Goal: Task Accomplishment & Management: Manage account settings

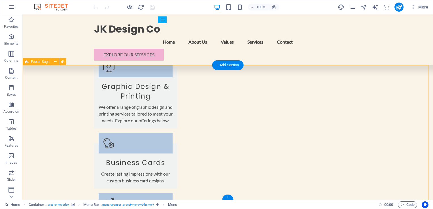
scroll to position [946, 0]
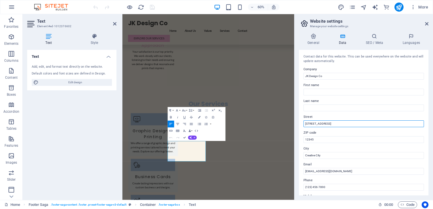
click at [332, 124] on input "123 Design Ave" at bounding box center [363, 123] width 120 height 7
drag, startPoint x: 463, startPoint y: 137, endPoint x: 382, endPoint y: 193, distance: 97.9
click at [321, 124] on input "123 Design Ave" at bounding box center [363, 123] width 120 height 7
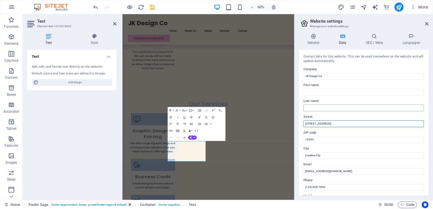
type input "[STREET_ADDRESS]"
click at [312, 109] on input "Last name" at bounding box center [363, 108] width 120 height 7
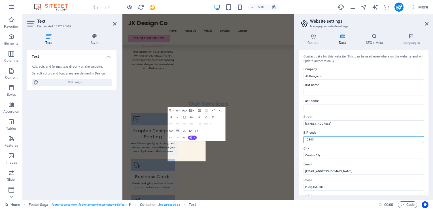
click at [311, 138] on input "12345" at bounding box center [363, 139] width 120 height 7
drag, startPoint x: 421, startPoint y: 154, endPoint x: 404, endPoint y: 223, distance: 71.1
type input "1"
type input "4092"
click at [303, 157] on div "Contact data for this website. This can be used everywhere on the website and w…" at bounding box center [363, 123] width 129 height 146
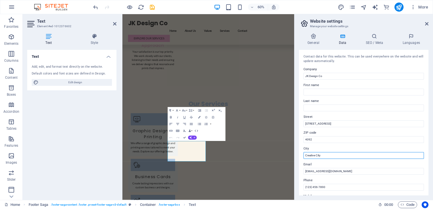
click at [310, 157] on input "Creative City" at bounding box center [363, 155] width 120 height 7
click at [326, 157] on input "Creative City" at bounding box center [363, 155] width 120 height 7
drag, startPoint x: 321, startPoint y: 156, endPoint x: 297, endPoint y: 156, distance: 23.8
click at [297, 156] on div "General Data SEO / Meta Languages Website name jkdesignco.co.za Logo Drag files…" at bounding box center [363, 114] width 139 height 171
type input "[GEOGRAPHIC_DATA]"
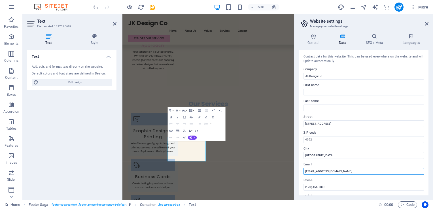
click at [338, 171] on input "info@jkdesignco.com" at bounding box center [363, 171] width 120 height 7
type input "[EMAIL_ADDRESS][DOMAIN_NAME]"
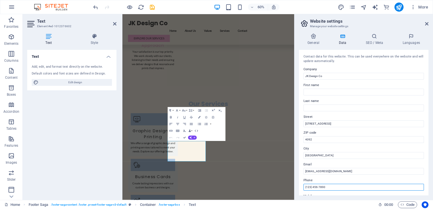
drag, startPoint x: 338, startPoint y: 186, endPoint x: 344, endPoint y: 187, distance: 6.1
click at [338, 186] on input "(123) 456-7890" at bounding box center [363, 187] width 120 height 7
click at [344, 187] on input "(123) 456-7890" at bounding box center [363, 187] width 120 height 7
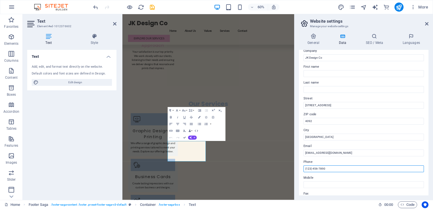
scroll to position [28, 0]
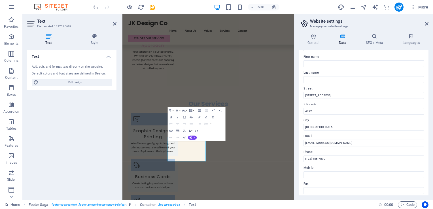
click at [309, 152] on label "Phone" at bounding box center [363, 152] width 120 height 7
click at [309, 156] on input "(123) 456-7890" at bounding box center [363, 159] width 120 height 7
click at [307, 168] on label "Mobile" at bounding box center [363, 168] width 120 height 7
click at [307, 171] on input "Mobile" at bounding box center [363, 174] width 120 height 7
click at [328, 158] on input "(123) 456-7890" at bounding box center [363, 159] width 120 height 7
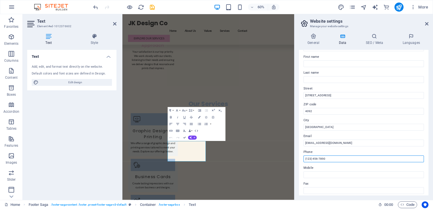
drag, startPoint x: 458, startPoint y: 172, endPoint x: 396, endPoint y: 248, distance: 98.2
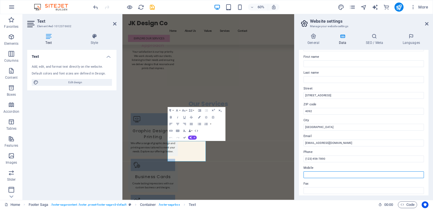
drag, startPoint x: 322, startPoint y: 173, endPoint x: 340, endPoint y: 175, distance: 17.9
click at [322, 173] on input "Mobile" at bounding box center [363, 174] width 120 height 7
type input "0784573070"
type input "Keveshnee"
type input "Reddy"
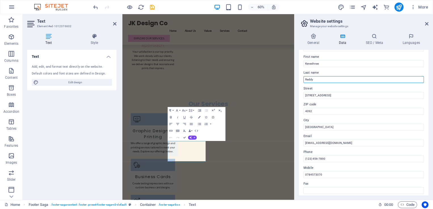
click at [315, 78] on input "Reddy" at bounding box center [363, 79] width 120 height 7
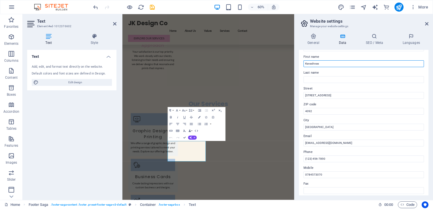
click at [310, 65] on input "Keveshnee" at bounding box center [363, 63] width 120 height 7
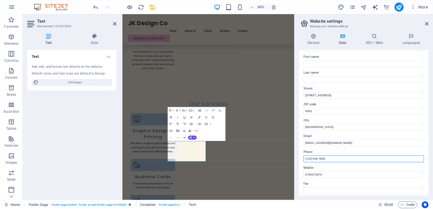
click at [320, 159] on input "(123) 456-7890" at bounding box center [363, 159] width 120 height 7
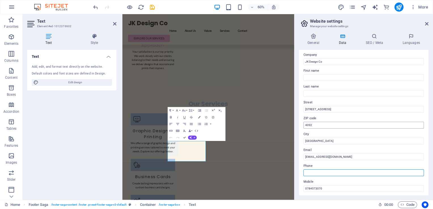
scroll to position [0, 0]
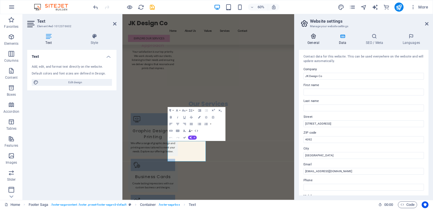
click at [310, 35] on icon at bounding box center [313, 36] width 29 height 6
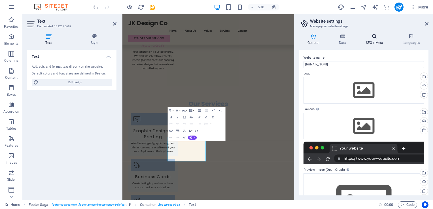
click at [370, 41] on h4 "SEO / Meta" at bounding box center [375, 39] width 37 height 12
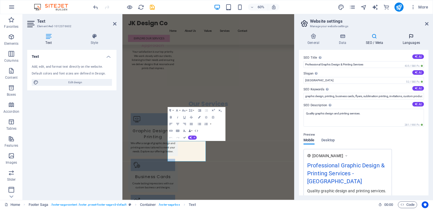
click at [411, 41] on h4 "Languages" at bounding box center [411, 39] width 35 height 12
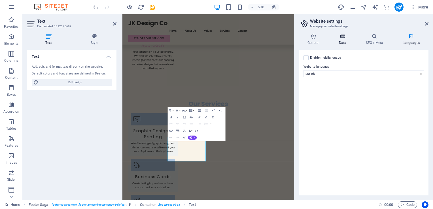
click at [342, 40] on h4 "Data" at bounding box center [343, 39] width 27 height 12
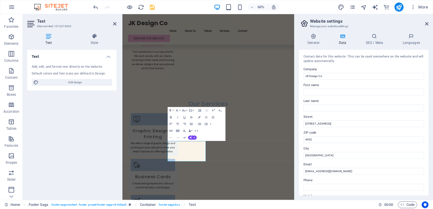
click at [428, 23] on aside "Website settings Manage your website settings General Data SEO / Meta Languages…" at bounding box center [363, 107] width 139 height 186
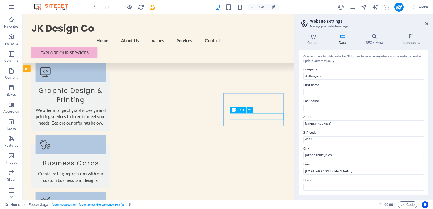
click at [239, 112] on div "Text" at bounding box center [238, 110] width 16 height 7
click at [233, 112] on icon at bounding box center [234, 110] width 4 height 7
click at [248, 109] on icon at bounding box center [249, 110] width 3 height 6
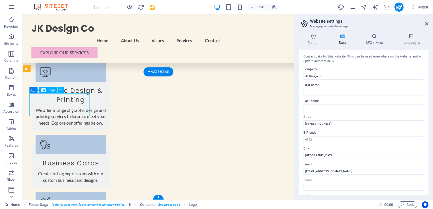
drag, startPoint x: 47, startPoint y: 116, endPoint x: 37, endPoint y: 108, distance: 12.9
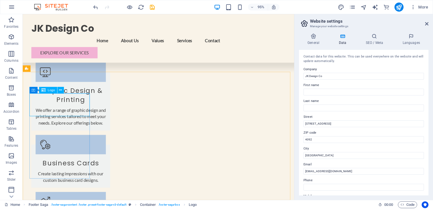
click at [48, 90] on span "Logo" at bounding box center [51, 90] width 7 height 3
click at [59, 91] on icon at bounding box center [60, 90] width 3 height 6
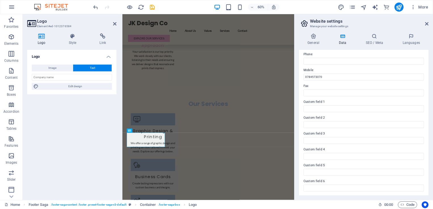
scroll to position [0, 0]
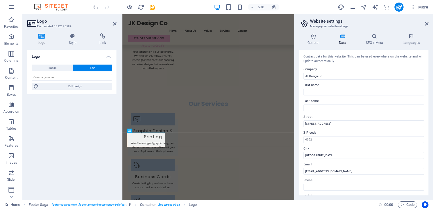
click at [97, 144] on div "Logo Image Text Drag files here, click to choose files or select files from Fil…" at bounding box center [71, 123] width 89 height 146
click at [62, 70] on button "Image" at bounding box center [52, 68] width 41 height 7
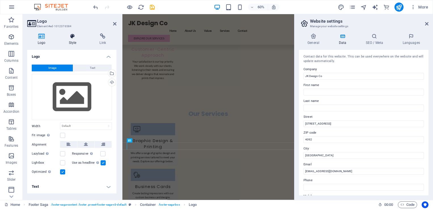
scroll to position [834, 0]
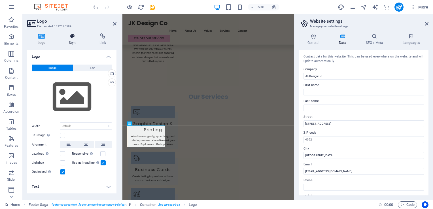
click at [70, 39] on icon at bounding box center [72, 36] width 29 height 6
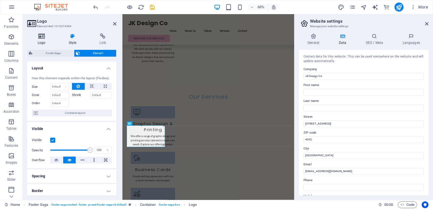
click at [39, 39] on h4 "Logo" at bounding box center [42, 39] width 31 height 12
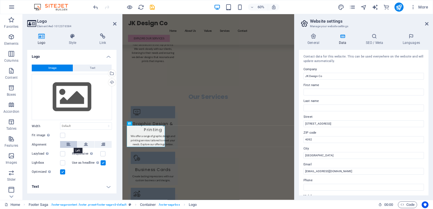
click at [68, 146] on icon at bounding box center [69, 144] width 4 height 7
click at [62, 136] on label at bounding box center [62, 135] width 5 height 5
click at [0, 0] on input "Fit image Automatically fit image to a fixed width and height" at bounding box center [0, 0] width 0 height 0
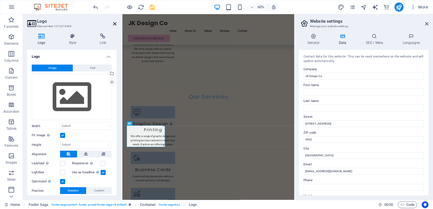
click at [114, 24] on icon at bounding box center [114, 24] width 3 height 5
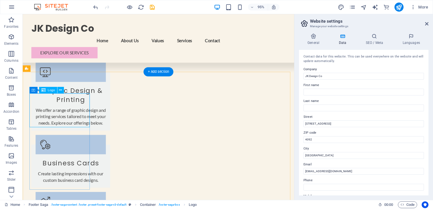
click at [95, 9] on icon "undo" at bounding box center [95, 7] width 7 height 7
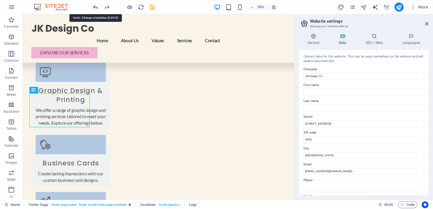
click at [94, 9] on icon "undo" at bounding box center [95, 7] width 7 height 7
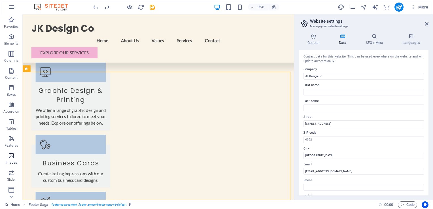
click at [10, 157] on icon "button" at bounding box center [11, 155] width 7 height 7
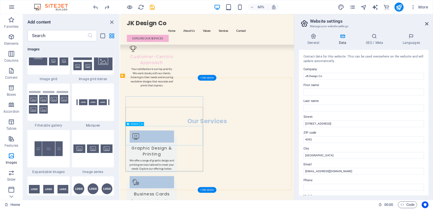
scroll to position [822, 0]
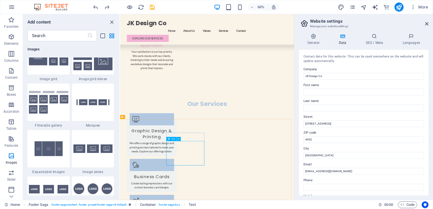
click at [168, 140] on icon at bounding box center [169, 139] width 2 height 4
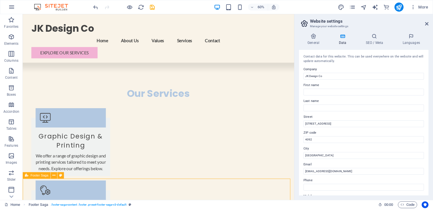
scroll to position [936, 0]
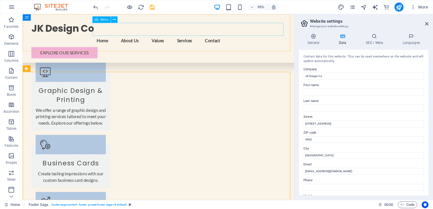
click at [170, 35] on nav "Home About Us Values Services Contact" at bounding box center [165, 42] width 267 height 14
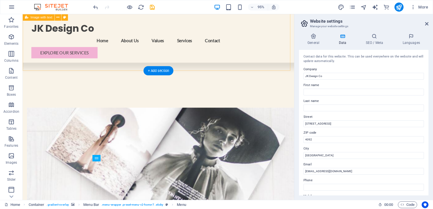
scroll to position [228, 0]
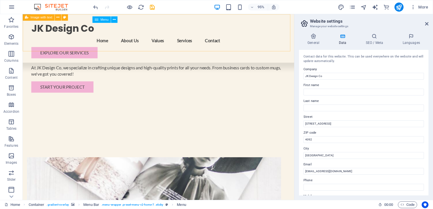
click at [163, 35] on nav "Home About Us Values Services Contact" at bounding box center [165, 42] width 267 height 14
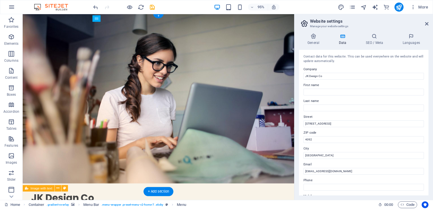
scroll to position [0, 0]
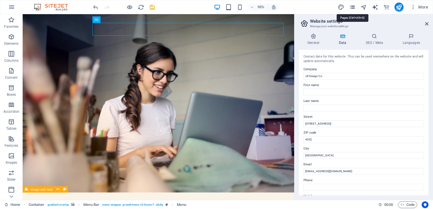
click at [354, 7] on icon "pages" at bounding box center [352, 7] width 7 height 7
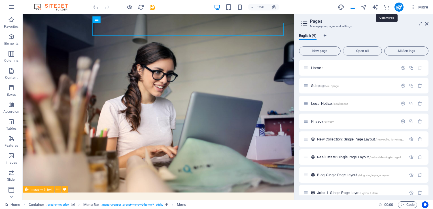
click at [387, 7] on icon "commerce" at bounding box center [386, 7] width 7 height 7
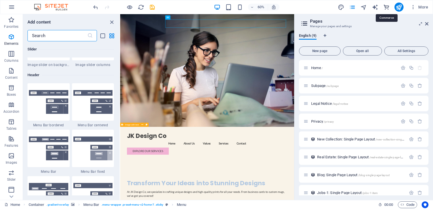
scroll to position [5461, 0]
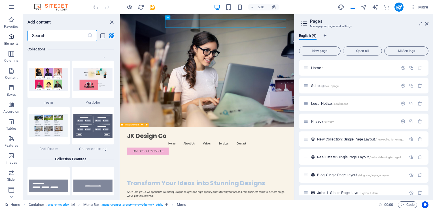
click at [7, 35] on span "Elements" at bounding box center [11, 40] width 23 height 14
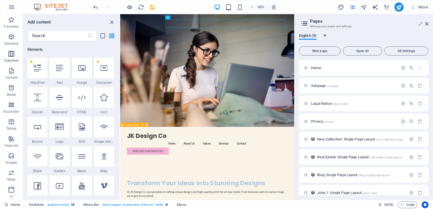
click at [11, 60] on p "Columns" at bounding box center [11, 60] width 14 height 5
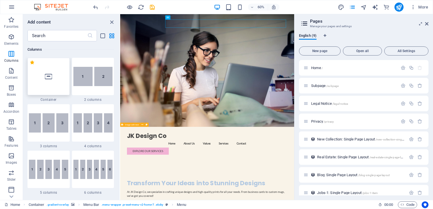
scroll to position [280, 0]
click at [10, 75] on p "Content" at bounding box center [11, 77] width 12 height 5
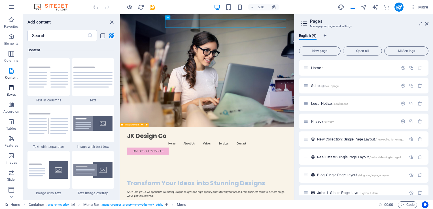
scroll to position [991, 0]
click at [11, 90] on icon "button" at bounding box center [11, 87] width 7 height 7
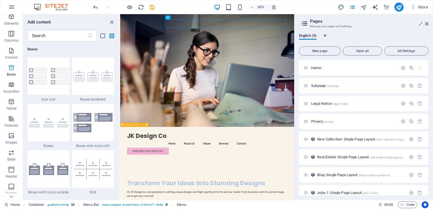
scroll to position [28, 0]
click at [11, 79] on icon "button" at bounding box center [11, 76] width 7 height 7
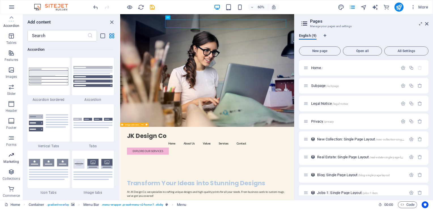
scroll to position [0, 0]
click at [11, 9] on icon "button" at bounding box center [11, 7] width 7 height 7
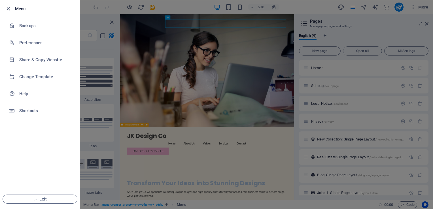
click at [7, 7] on icon "button" at bounding box center [8, 9] width 7 height 7
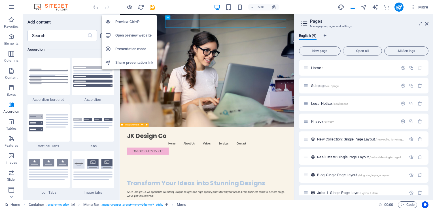
click at [130, 33] on h6 "Open preview website" at bounding box center [134, 35] width 38 height 7
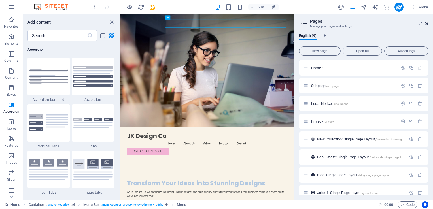
click at [428, 24] on icon at bounding box center [426, 24] width 3 height 5
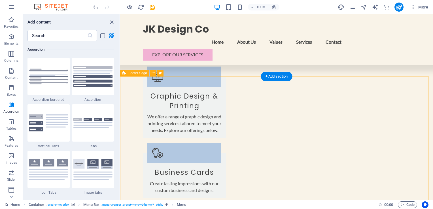
scroll to position [935, 0]
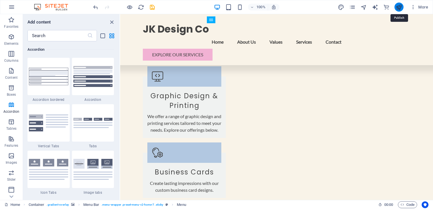
click at [398, 5] on icon "publish" at bounding box center [399, 7] width 7 height 7
checkbox input "false"
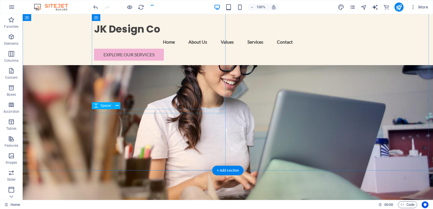
scroll to position [0, 0]
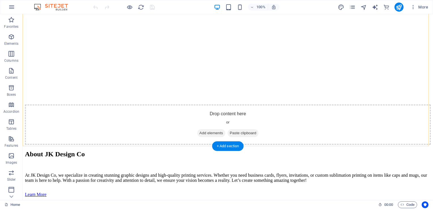
scroll to position [946, 0]
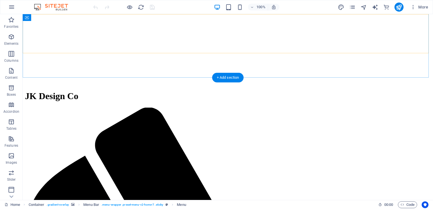
scroll to position [11, 0]
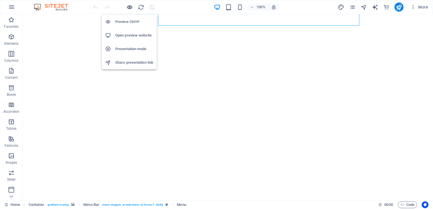
click at [131, 8] on icon "button" at bounding box center [129, 7] width 7 height 7
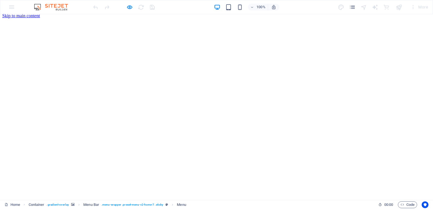
scroll to position [0, 0]
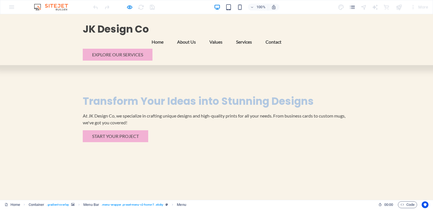
scroll to position [144, 0]
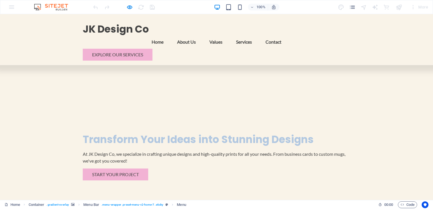
click at [227, 35] on link "Values" at bounding box center [216, 42] width 22 height 14
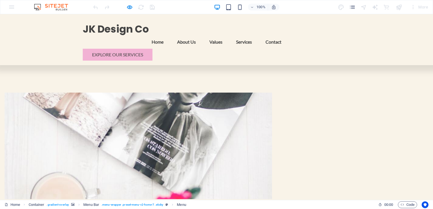
scroll to position [301, 0]
click at [256, 35] on link "Services" at bounding box center [244, 42] width 25 height 14
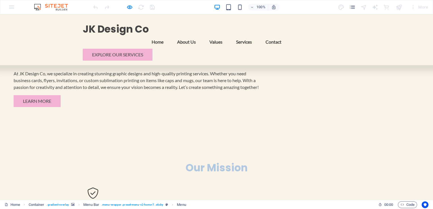
click at [286, 35] on link "Contact" at bounding box center [273, 42] width 25 height 14
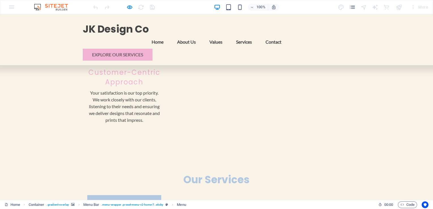
scroll to position [766, 0]
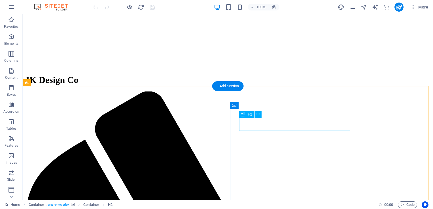
scroll to position [142, 0]
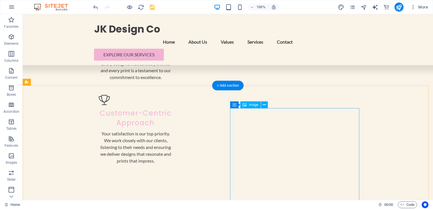
scroll to position [765, 0]
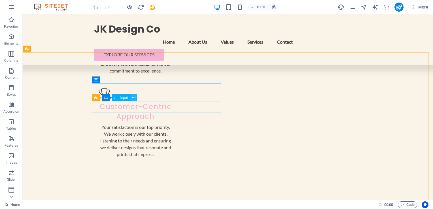
click at [133, 99] on icon at bounding box center [133, 98] width 3 height 6
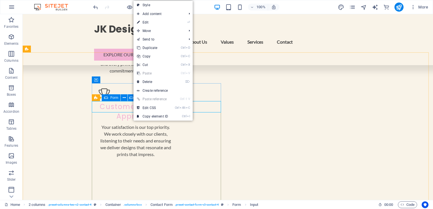
click at [105, 98] on icon at bounding box center [106, 97] width 4 height 7
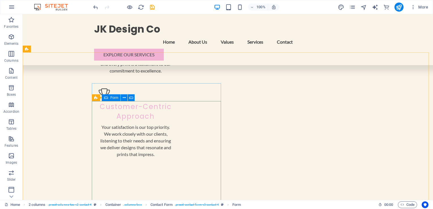
click at [106, 97] on icon at bounding box center [106, 97] width 4 height 7
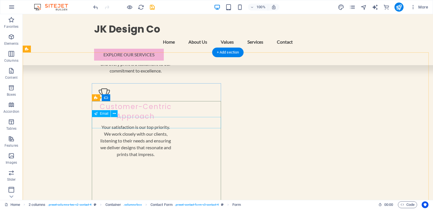
click at [107, 114] on span "Email" at bounding box center [104, 113] width 9 height 3
click at [114, 115] on icon at bounding box center [114, 114] width 3 height 6
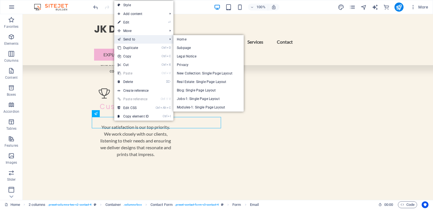
click at [138, 42] on link "Send to" at bounding box center [139, 39] width 51 height 9
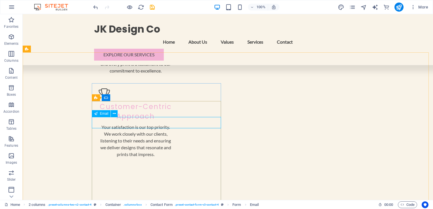
click at [97, 115] on icon at bounding box center [95, 113] width 3 height 7
click at [114, 114] on icon at bounding box center [114, 114] width 3 height 6
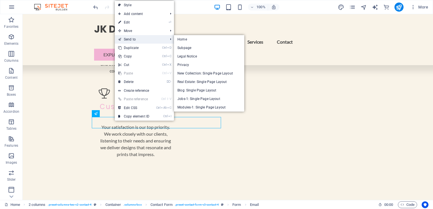
click at [139, 39] on link "Send to" at bounding box center [140, 39] width 51 height 9
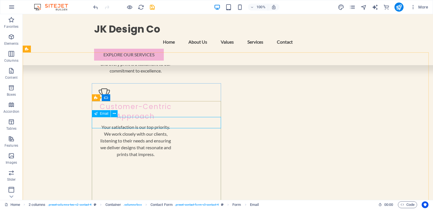
click at [97, 115] on div "Email" at bounding box center [101, 113] width 19 height 7
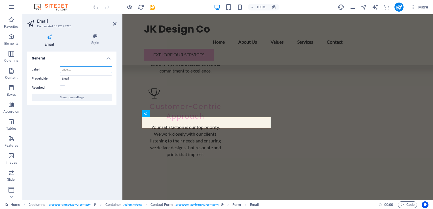
click at [82, 70] on input "Label" at bounding box center [86, 69] width 52 height 7
click at [83, 126] on div "General Label Placeholder Email Required Show form settings" at bounding box center [71, 124] width 89 height 144
click at [63, 87] on label at bounding box center [62, 87] width 5 height 5
click at [0, 0] on input "Required" at bounding box center [0, 0] width 0 height 0
click at [68, 81] on input "Email" at bounding box center [86, 78] width 52 height 7
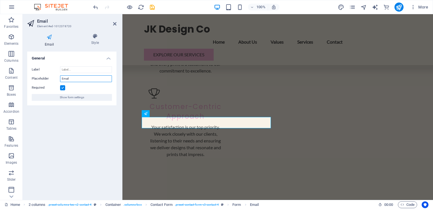
click at [78, 80] on input "Email" at bounding box center [86, 78] width 52 height 7
click at [94, 41] on h4 "Style" at bounding box center [95, 39] width 43 height 12
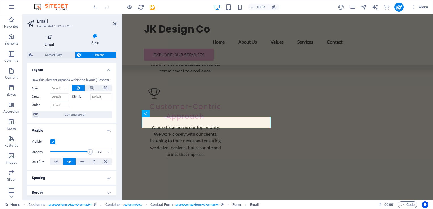
click at [52, 37] on icon at bounding box center [49, 36] width 44 height 7
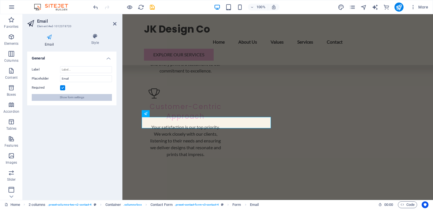
click at [71, 99] on span "Show form settings" at bounding box center [72, 97] width 24 height 7
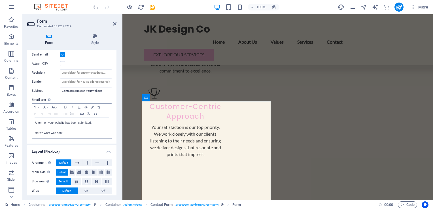
scroll to position [171, 0]
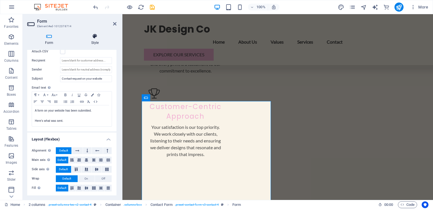
click at [97, 37] on icon at bounding box center [94, 36] width 43 height 6
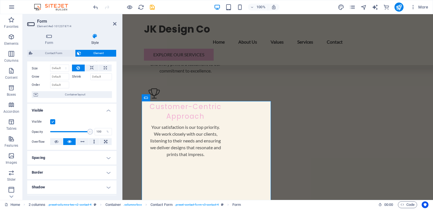
scroll to position [28, 0]
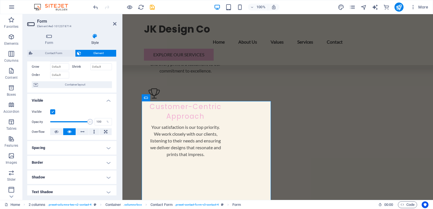
click at [105, 162] on h4 "Border" at bounding box center [71, 163] width 89 height 14
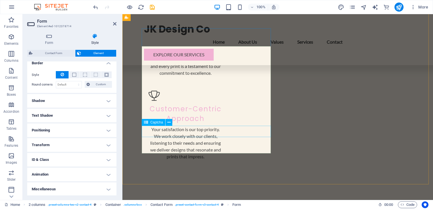
scroll to position [822, 0]
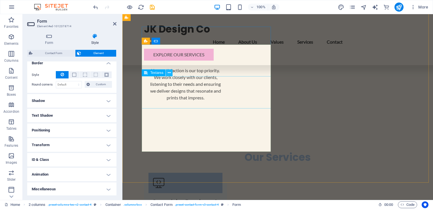
click at [170, 73] on icon at bounding box center [169, 73] width 3 height 6
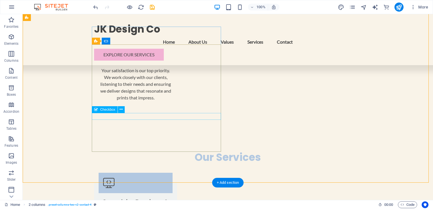
scroll to position [652, 0]
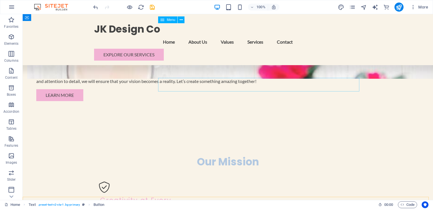
scroll to position [368, 0]
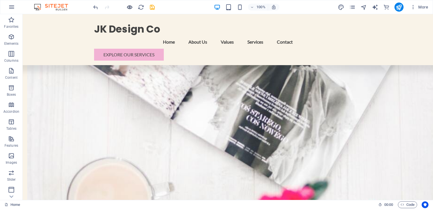
click at [128, 9] on icon "button" at bounding box center [129, 7] width 7 height 7
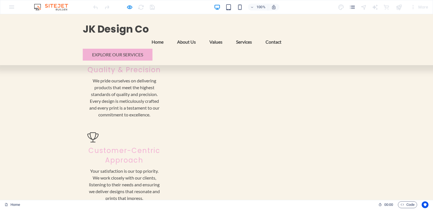
scroll to position [656, 0]
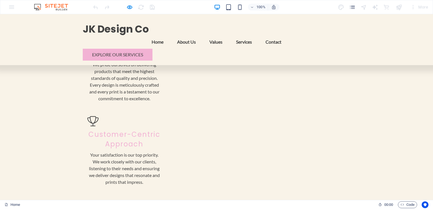
scroll to position [798, 0]
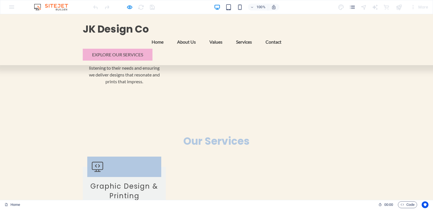
type input "K"
type input "Kibi"
type input "keveshnee@gmail.com"
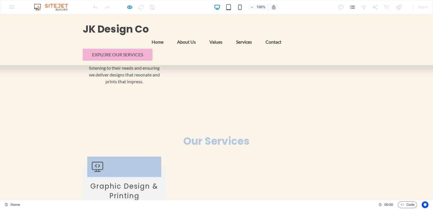
type textarea "Test"
checkbox input "true"
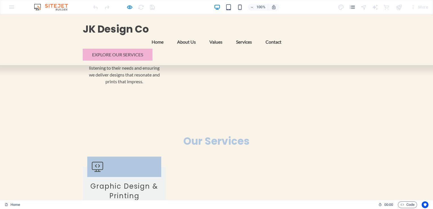
type input "95A3FX"
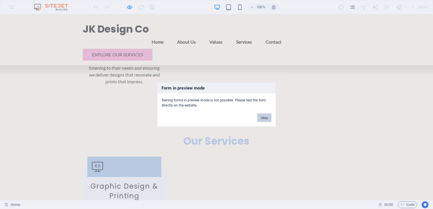
drag, startPoint x: 262, startPoint y: 120, endPoint x: 191, endPoint y: 112, distance: 71.1
click at [262, 120] on button "Okay" at bounding box center [264, 118] width 14 height 9
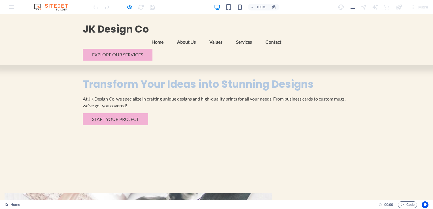
scroll to position [174, 0]
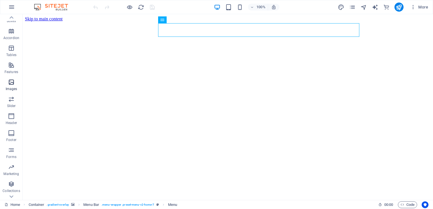
scroll to position [86, 0]
click at [11, 139] on icon "button" at bounding box center [11, 138] width 7 height 7
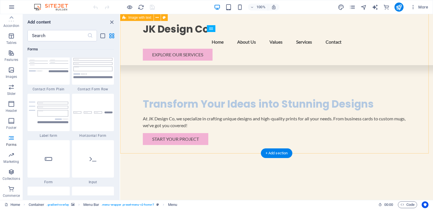
scroll to position [124, 0]
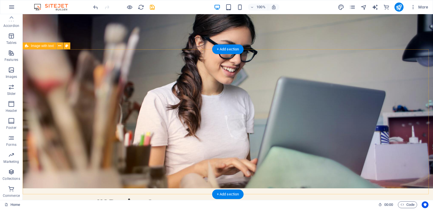
scroll to position [0, 0]
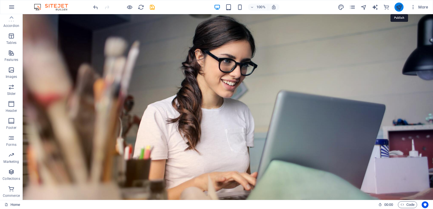
click at [400, 6] on icon "publish" at bounding box center [399, 7] width 7 height 7
checkbox input "false"
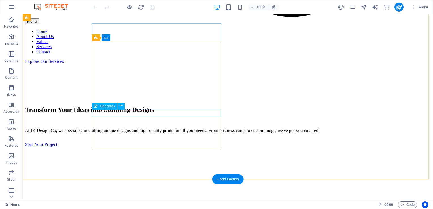
scroll to position [713, 0]
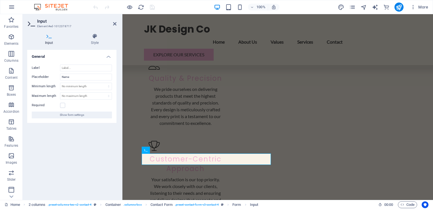
click at [60, 26] on h3 "Element #ed-1012378717" at bounding box center [71, 26] width 68 height 5
click at [114, 25] on icon at bounding box center [114, 24] width 3 height 5
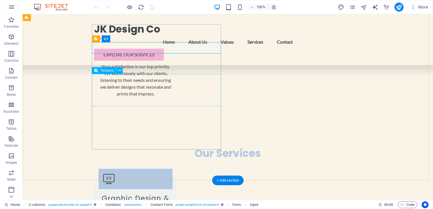
scroll to position [826, 0]
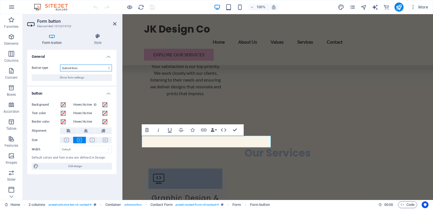
click at [70, 69] on select "Submit form Reset form No action" at bounding box center [86, 68] width 52 height 7
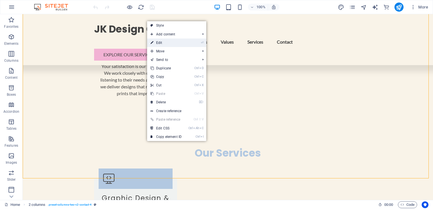
click at [184, 44] on link "⏎ Edit" at bounding box center [166, 43] width 38 height 9
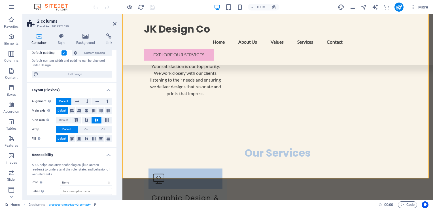
scroll to position [73, 0]
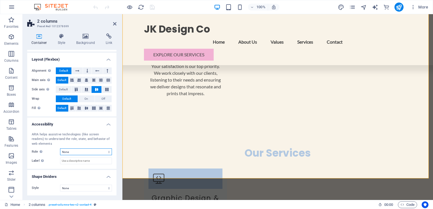
click at [70, 151] on select "None Alert Article Banner Comment Complementary Dialog Footer Header Marquee Pr…" at bounding box center [86, 151] width 52 height 7
click at [71, 151] on select "None Alert Article Banner Comment Complementary Dialog Footer Header Marquee Pr…" at bounding box center [86, 151] width 52 height 7
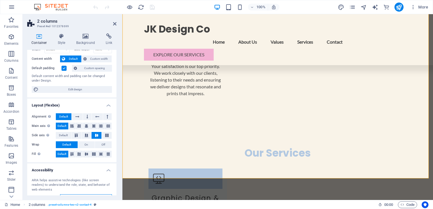
scroll to position [0, 0]
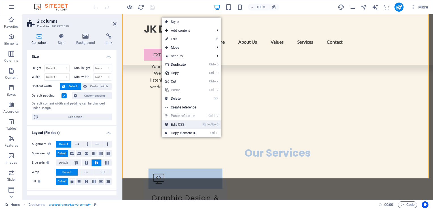
click at [179, 125] on link "Ctrl Alt C Edit CSS" at bounding box center [181, 124] width 38 height 9
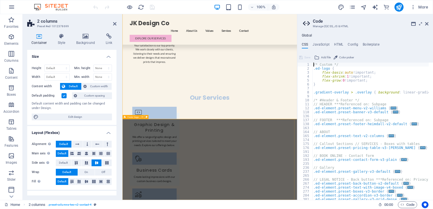
scroll to position [815, 0]
type textarea "@include columns-two-v2;"
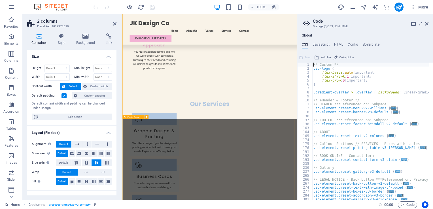
scroll to position [339, 0]
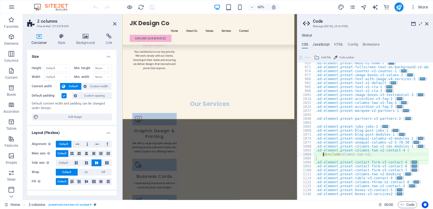
click at [324, 43] on h4 "JavaScript" at bounding box center [321, 46] width 17 height 6
type textarea "/* JS for preset "Menu V2" */"
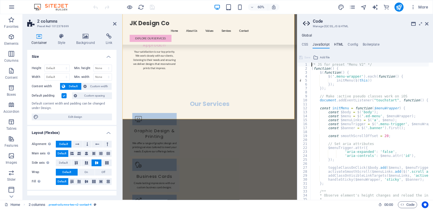
click at [341, 44] on h4 "HTML" at bounding box center [338, 46] width 9 height 6
type textarea "<a href="#main-content" class="wv-link-content button">Skip to main content</a>"
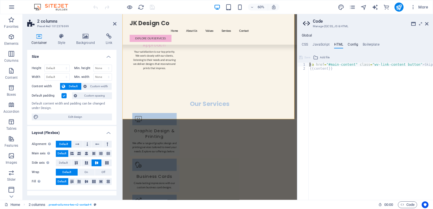
click at [353, 44] on h4 "Config" at bounding box center [353, 46] width 10 height 6
type textarea "$color-background: #F9F3E8;"
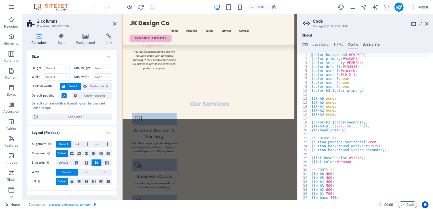
click at [371, 43] on h4 "Boilerplate" at bounding box center [371, 46] width 17 height 6
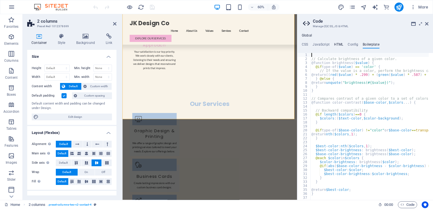
click at [337, 44] on h4 "HTML" at bounding box center [338, 46] width 9 height 6
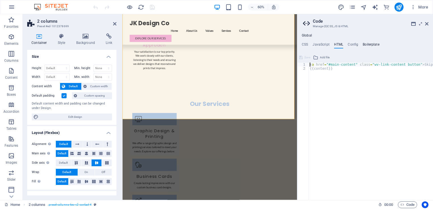
click at [367, 45] on h4 "Boilerplate" at bounding box center [371, 46] width 17 height 6
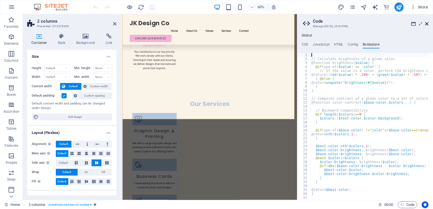
click at [427, 25] on icon at bounding box center [426, 24] width 3 height 5
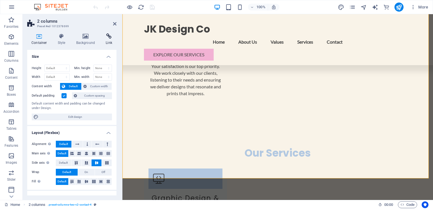
click at [106, 36] on icon at bounding box center [108, 36] width 15 height 6
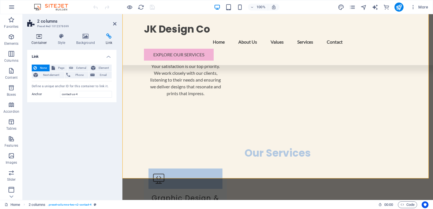
click at [39, 42] on h4 "Container" at bounding box center [40, 39] width 26 height 12
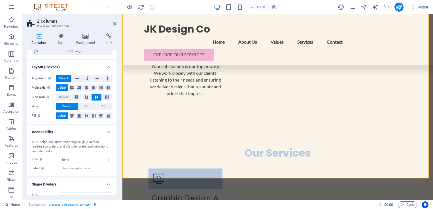
scroll to position [73, 0]
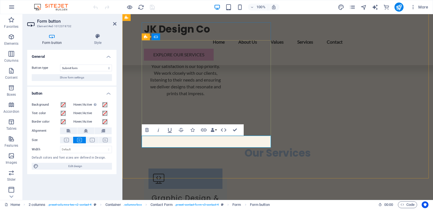
click at [150, 19] on icon at bounding box center [151, 18] width 3 height 6
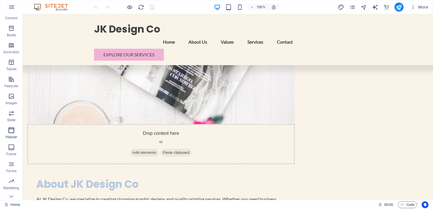
scroll to position [86, 0]
click at [9, 141] on icon "button" at bounding box center [11, 138] width 7 height 7
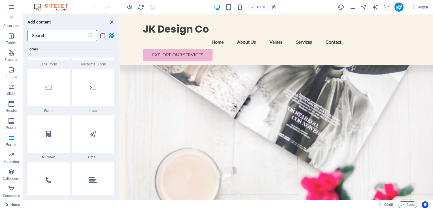
scroll to position [4279, 0]
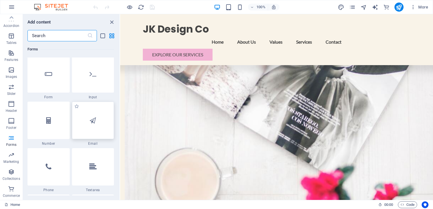
click at [90, 126] on div at bounding box center [93, 120] width 42 height 37
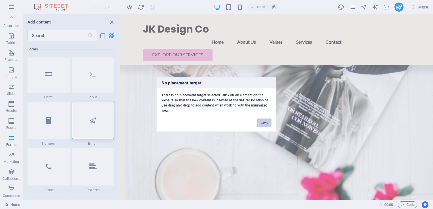
click at [264, 121] on button "Okay" at bounding box center [264, 123] width 14 height 9
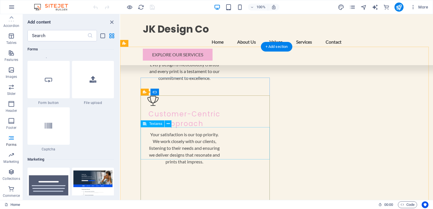
scroll to position [798, 0]
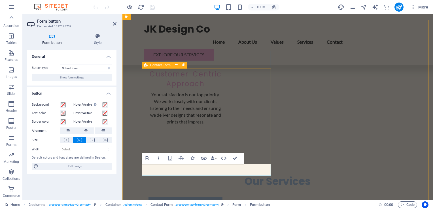
click at [145, 67] on icon at bounding box center [146, 65] width 4 height 7
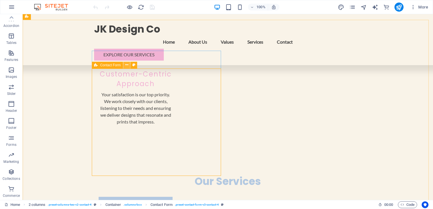
click at [126, 66] on icon at bounding box center [126, 65] width 3 height 6
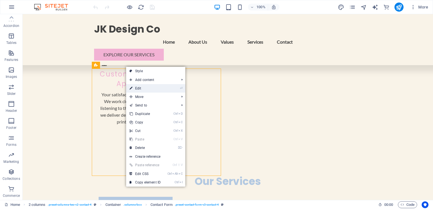
click at [152, 89] on link "⏎ Edit" at bounding box center [145, 88] width 38 height 9
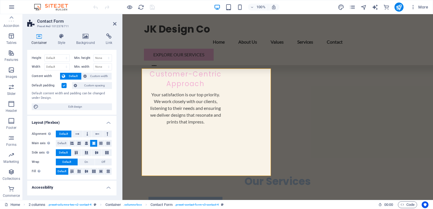
scroll to position [0, 0]
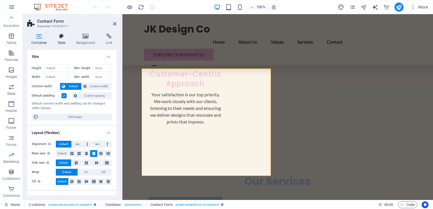
click at [63, 35] on icon at bounding box center [62, 36] width 16 height 6
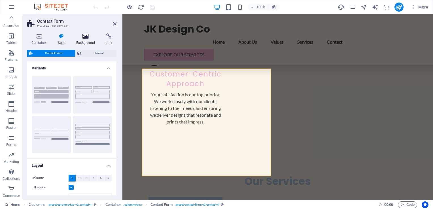
click at [82, 35] on icon at bounding box center [85, 36] width 27 height 6
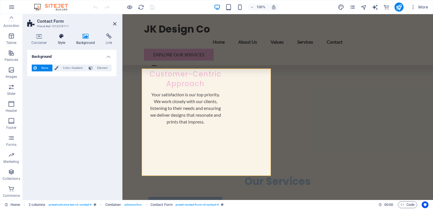
click at [65, 35] on icon at bounding box center [62, 36] width 16 height 6
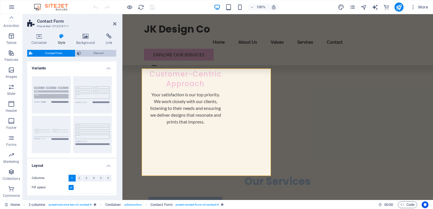
click at [94, 54] on span "Element" at bounding box center [99, 53] width 32 height 7
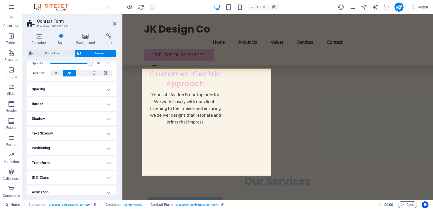
scroll to position [105, 0]
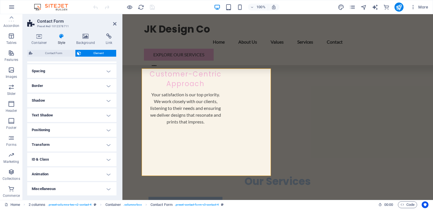
click at [107, 158] on h4 "ID & Class" at bounding box center [71, 160] width 89 height 14
click at [108, 158] on h4 "ID & Class" at bounding box center [71, 158] width 89 height 10
drag, startPoint x: 113, startPoint y: 25, endPoint x: 94, endPoint y: 13, distance: 22.6
click at [113, 25] on icon at bounding box center [114, 24] width 3 height 5
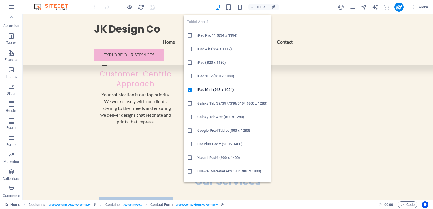
click at [191, 118] on icon at bounding box center [190, 117] width 6 height 6
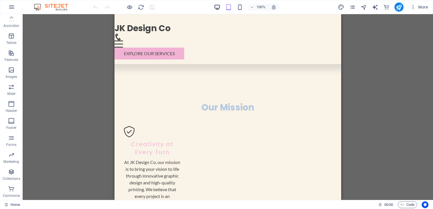
click at [219, 7] on icon "button" at bounding box center [217, 7] width 7 height 7
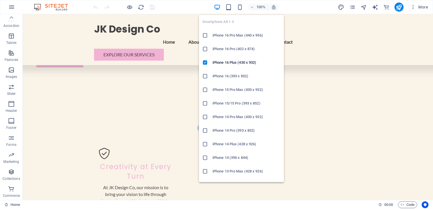
scroll to position [0, 0]
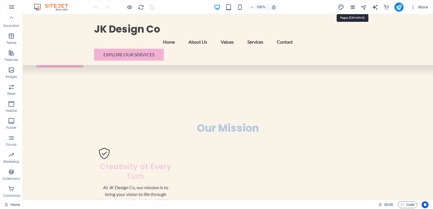
click at [350, 5] on icon "pages" at bounding box center [352, 7] width 7 height 7
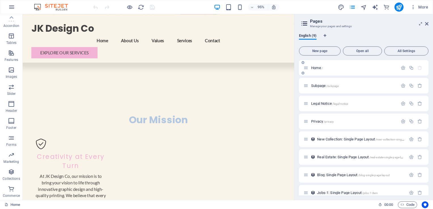
click at [307, 71] on div "Home /" at bounding box center [350, 68] width 94 height 7
click at [395, 52] on span "All Settings" at bounding box center [406, 50] width 39 height 3
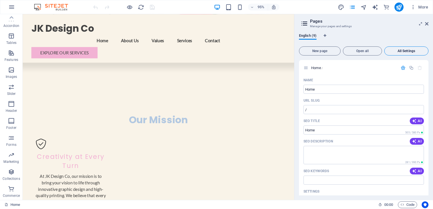
scroll to position [1102, 0]
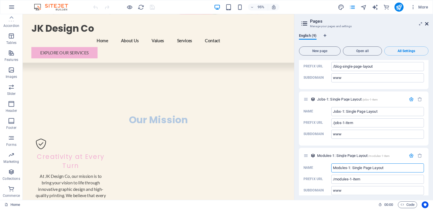
drag, startPoint x: 426, startPoint y: 23, endPoint x: 404, endPoint y: 9, distance: 26.9
click at [426, 23] on icon at bounding box center [426, 24] width 3 height 5
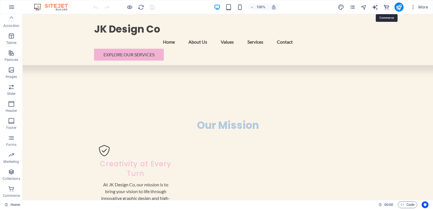
click at [387, 6] on icon "commerce" at bounding box center [386, 7] width 7 height 7
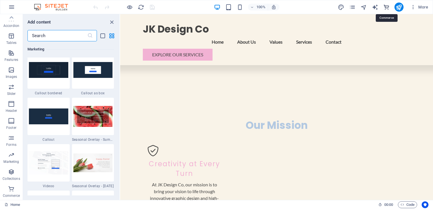
scroll to position [5461, 0]
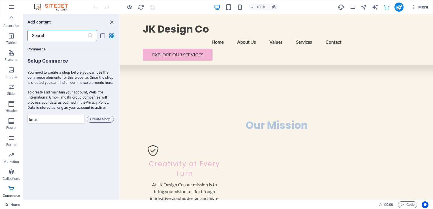
click at [422, 10] on span "More" at bounding box center [419, 7] width 18 height 6
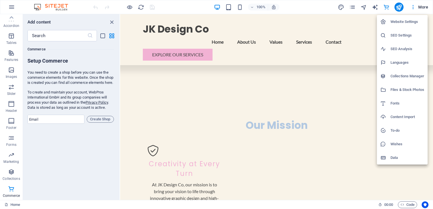
click at [393, 20] on h6 "Website Settings" at bounding box center [407, 21] width 34 height 7
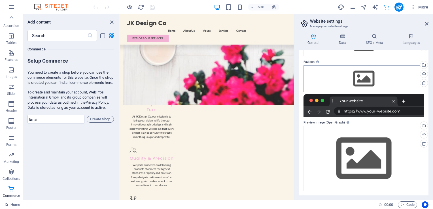
scroll to position [0, 0]
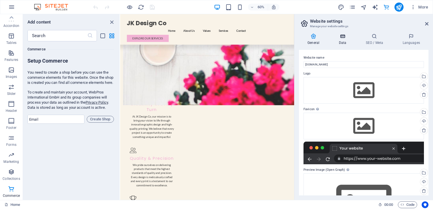
click at [341, 42] on h4 "Data" at bounding box center [343, 39] width 27 height 12
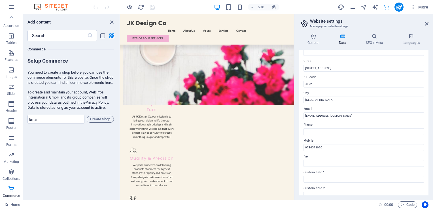
scroll to position [85, 0]
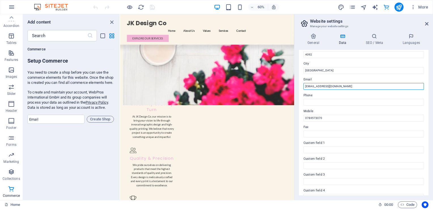
click at [339, 86] on input "[EMAIL_ADDRESS][DOMAIN_NAME]" at bounding box center [363, 86] width 120 height 7
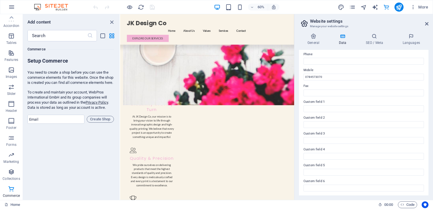
scroll to position [0, 0]
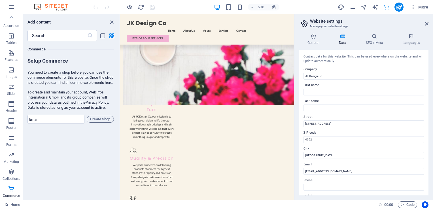
click at [427, 26] on header "Website settings Manage your website settings" at bounding box center [364, 21] width 128 height 15
click at [428, 23] on icon at bounding box center [426, 24] width 3 height 5
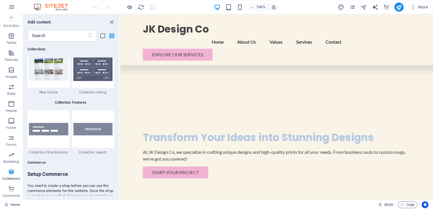
scroll to position [146, 0]
